Goal: Find specific page/section: Find specific page/section

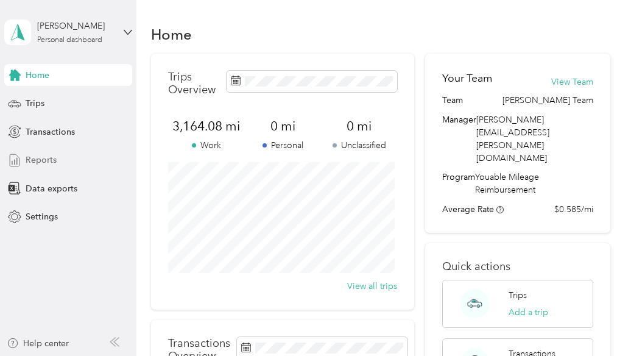
click at [72, 163] on div "Reports" at bounding box center [68, 160] width 128 height 22
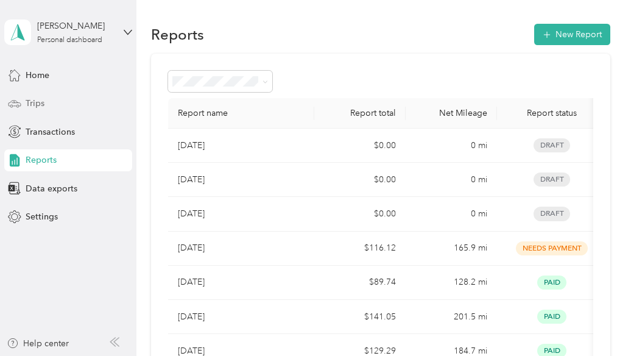
click at [38, 93] on div "Trips" at bounding box center [68, 104] width 128 height 22
